Goal: Complete application form

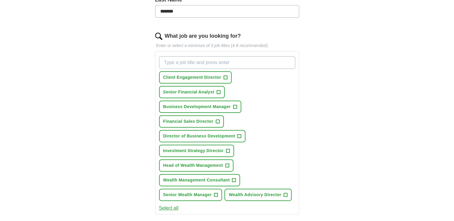
scroll to position [180, 0]
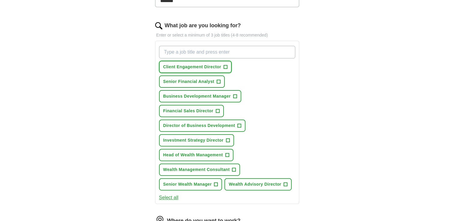
click at [226, 65] on span "+" at bounding box center [226, 67] width 4 height 5
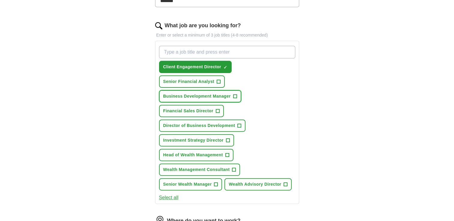
click at [229, 94] on span "Business Development Manager" at bounding box center [197, 96] width 68 height 6
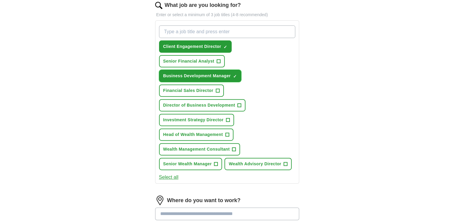
scroll to position [210, 0]
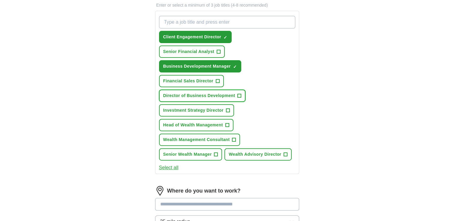
click at [219, 95] on span "Director of Business Development" at bounding box center [199, 96] width 72 height 6
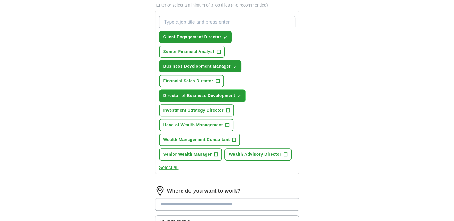
scroll to position [240, 0]
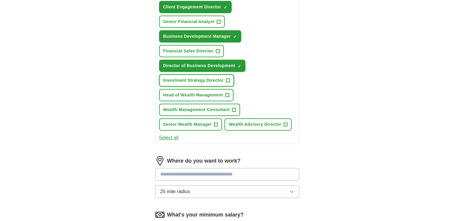
click at [223, 79] on span "Investment Strategy Director" at bounding box center [193, 80] width 60 height 6
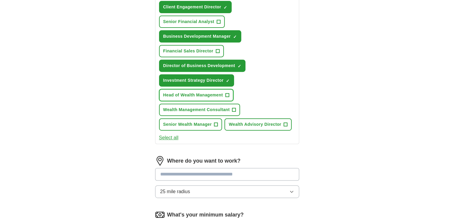
click at [227, 93] on span "+" at bounding box center [227, 95] width 4 height 5
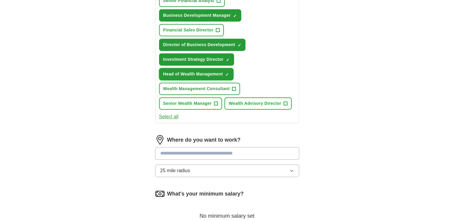
scroll to position [270, 0]
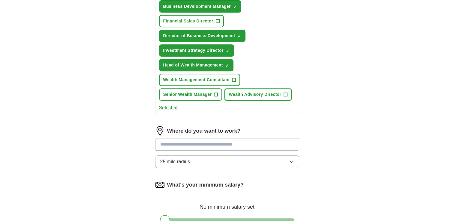
click at [238, 94] on span "Wealth Advisory Director" at bounding box center [255, 95] width 53 height 6
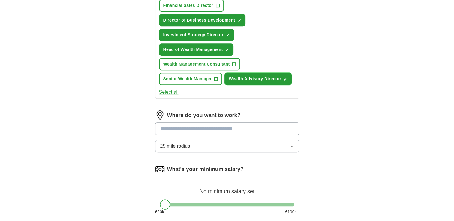
scroll to position [330, 0]
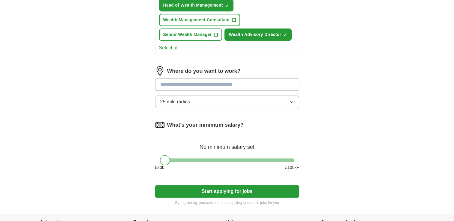
click at [168, 81] on input at bounding box center [227, 84] width 144 height 13
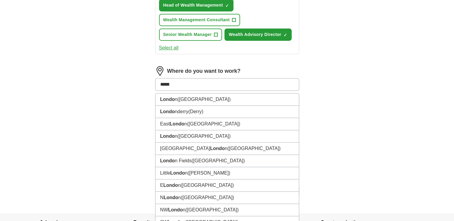
type input "******"
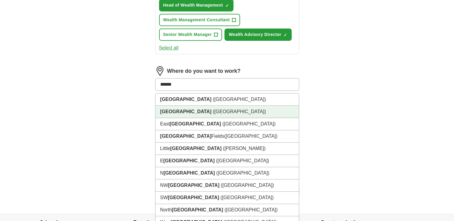
click at [176, 110] on strong "[GEOGRAPHIC_DATA]" at bounding box center [185, 111] width 51 height 5
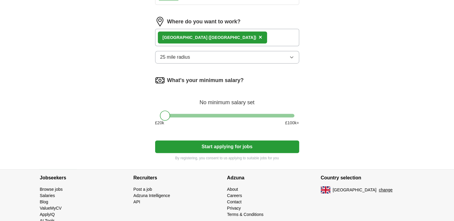
scroll to position [390, 0]
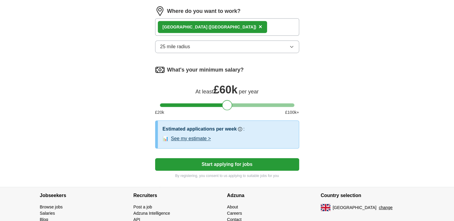
drag, startPoint x: 164, startPoint y: 104, endPoint x: 226, endPoint y: 104, distance: 61.8
click at [226, 104] on div at bounding box center [227, 105] width 10 height 10
click at [226, 111] on span "Our best guess based on live jobs [DATE], and others like you." at bounding box center [255, 116] width 79 height 11
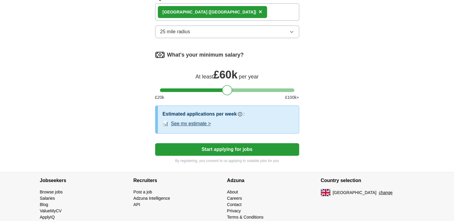
scroll to position [419, 0]
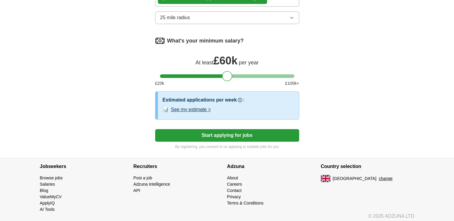
click at [227, 131] on button "Start applying for jobs" at bounding box center [227, 135] width 144 height 13
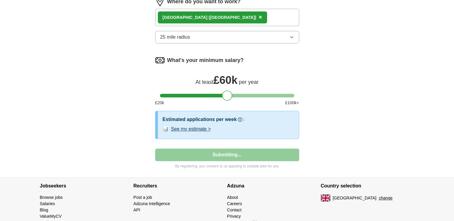
select select "**"
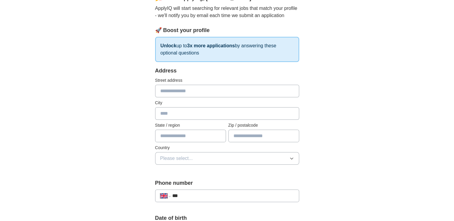
scroll to position [90, 0]
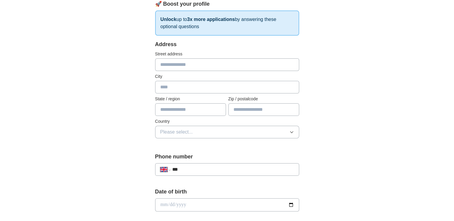
click at [170, 67] on input "text" at bounding box center [227, 65] width 144 height 13
type input "**********"
type input "*******"
type input "*********"
type input "*******"
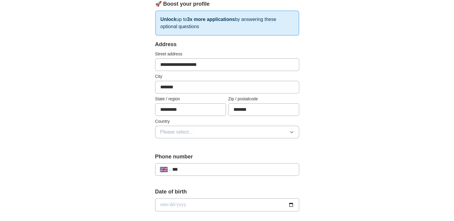
type input "**********"
type input "*******"
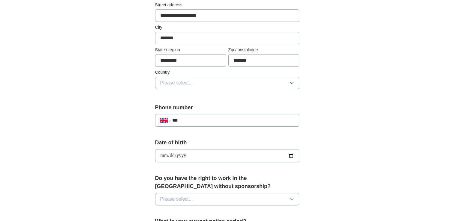
scroll to position [150, 0]
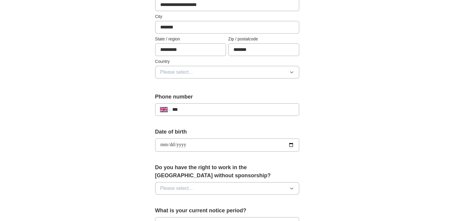
click at [183, 71] on span "Please select..." at bounding box center [176, 72] width 33 height 7
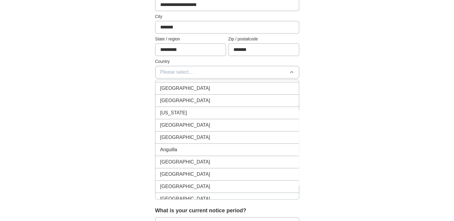
scroll to position [0, 0]
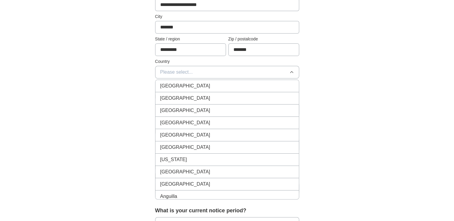
click at [179, 85] on span "[GEOGRAPHIC_DATA]" at bounding box center [185, 86] width 50 height 7
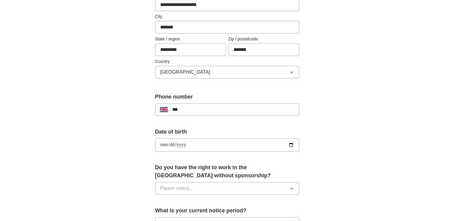
click at [192, 93] on label "Phone number" at bounding box center [227, 97] width 144 height 8
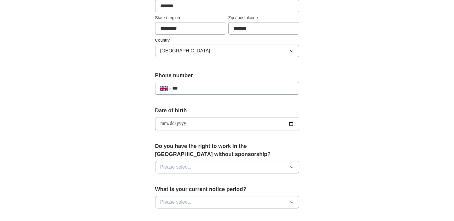
scroll to position [180, 0]
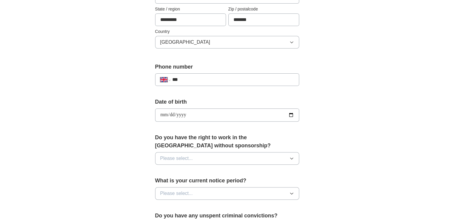
click at [196, 79] on input "***" at bounding box center [233, 79] width 122 height 7
type input "**********"
click at [210, 99] on label "Date of birth" at bounding box center [227, 102] width 144 height 8
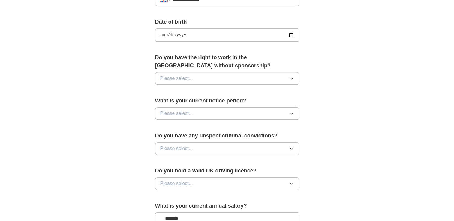
scroll to position [270, 0]
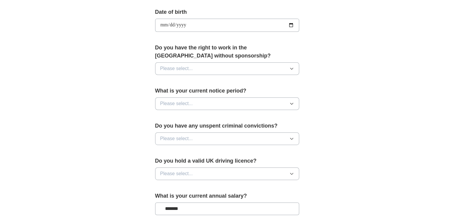
click at [292, 68] on icon "button" at bounding box center [291, 69] width 3 height 2
click at [220, 81] on div "Yes" at bounding box center [227, 82] width 134 height 7
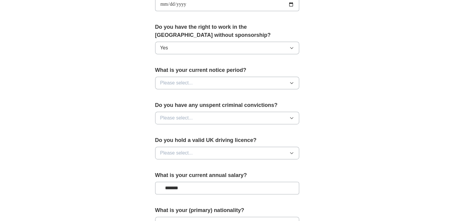
scroll to position [300, 0]
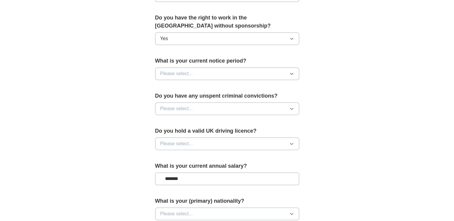
click at [290, 73] on icon "button" at bounding box center [291, 73] width 5 height 5
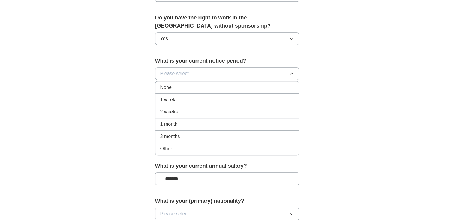
click at [221, 112] on div "2 weeks" at bounding box center [227, 112] width 134 height 7
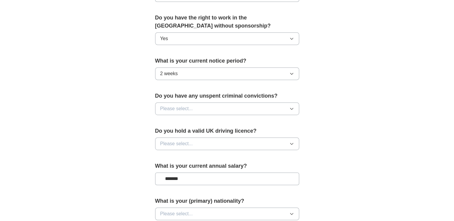
click at [311, 102] on div "**********" at bounding box center [227, 4] width 192 height 505
click at [292, 107] on icon "button" at bounding box center [291, 109] width 5 height 5
click at [256, 133] on div "No" at bounding box center [227, 134] width 134 height 7
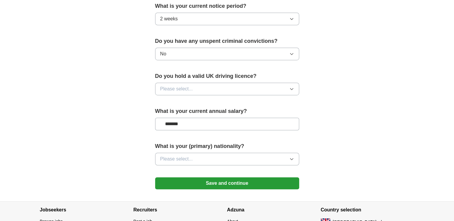
scroll to position [360, 0]
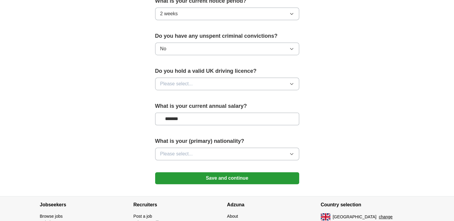
click at [275, 86] on button "Please select..." at bounding box center [227, 84] width 144 height 13
click at [248, 98] on div "Yes" at bounding box center [227, 97] width 134 height 7
click at [293, 102] on label "What is your current annual salary?" at bounding box center [227, 106] width 144 height 8
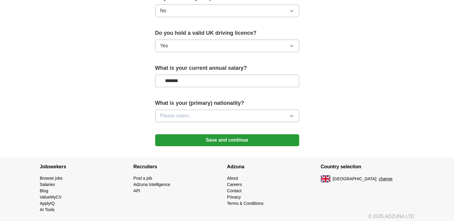
scroll to position [400, 0]
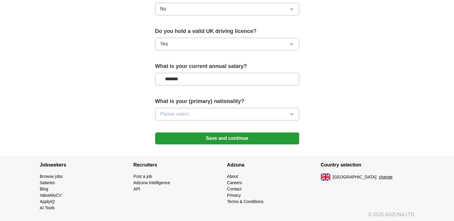
click at [286, 111] on button "Please select..." at bounding box center [227, 114] width 144 height 13
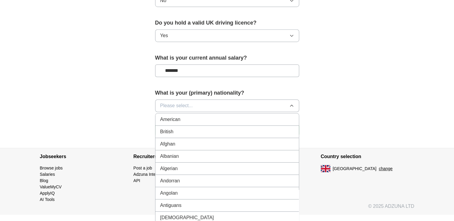
scroll to position [419, 0]
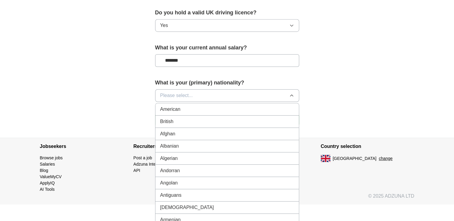
click at [215, 119] on div "British" at bounding box center [227, 121] width 134 height 7
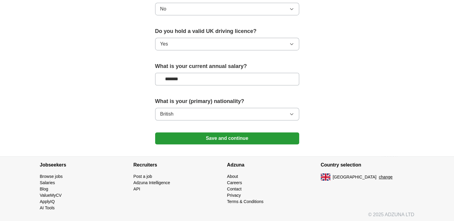
click at [219, 137] on button "Save and continue" at bounding box center [227, 139] width 144 height 12
